Goal: Register for event/course

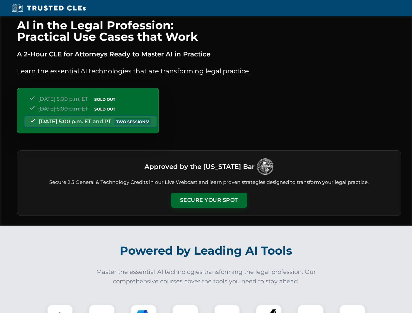
click at [209, 200] on button "Secure Your Spot" at bounding box center [209, 200] width 76 height 15
click at [60, 309] on img at bounding box center [60, 317] width 19 height 19
click at [102, 309] on div at bounding box center [102, 317] width 26 height 26
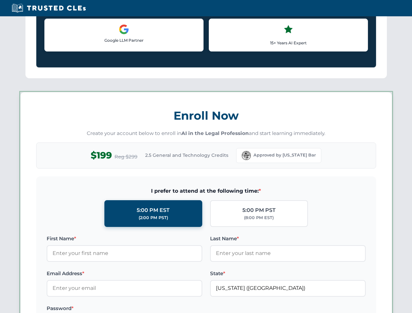
click at [185, 309] on label "Password *" at bounding box center [124, 308] width 155 height 8
